Goal: Navigation & Orientation: Find specific page/section

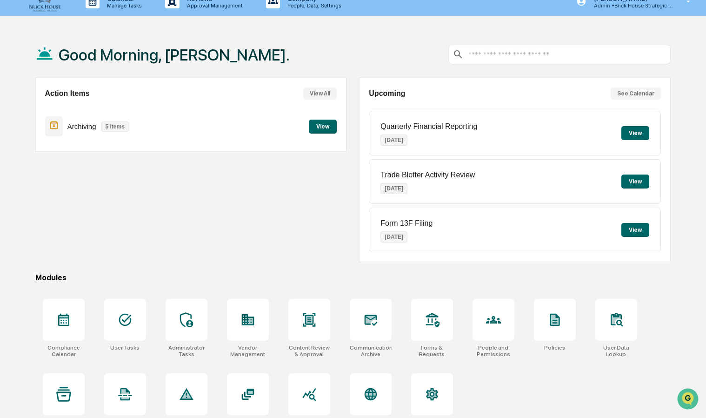
scroll to position [12, 0]
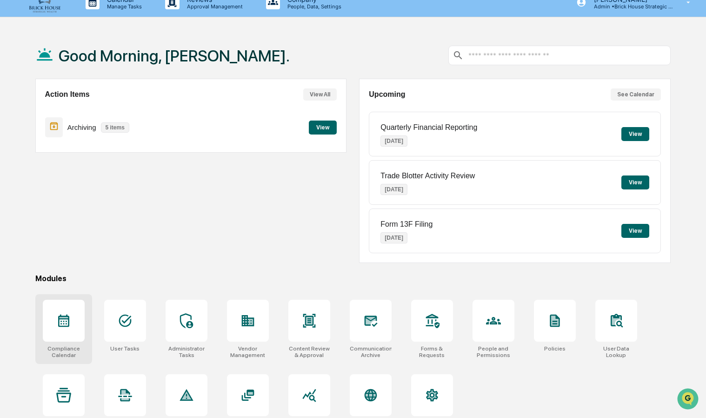
click at [59, 305] on div at bounding box center [64, 320] width 42 height 42
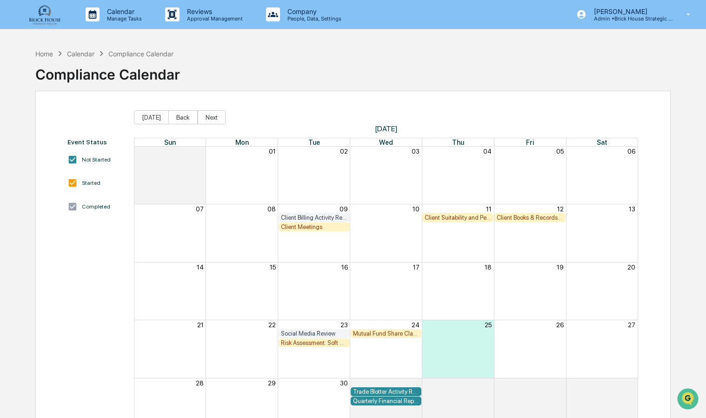
click at [464, 214] on div "Client Suitability and Performance Review" at bounding box center [458, 217] width 66 height 7
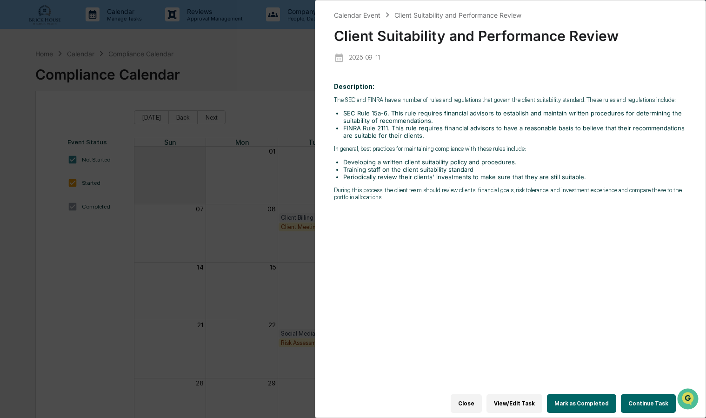
click at [273, 121] on div "Calendar Event Client Suitability and Performance Review Client Suitability and…" at bounding box center [353, 209] width 706 height 418
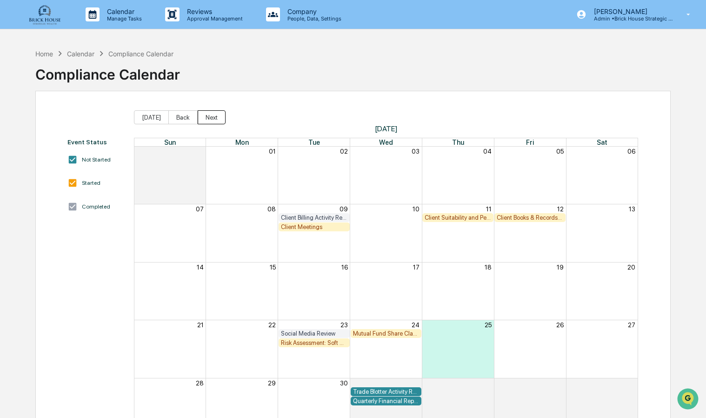
click at [211, 116] on button "Next" at bounding box center [212, 117] width 28 height 14
